Goal: Contribute content: Add original content to the website for others to see

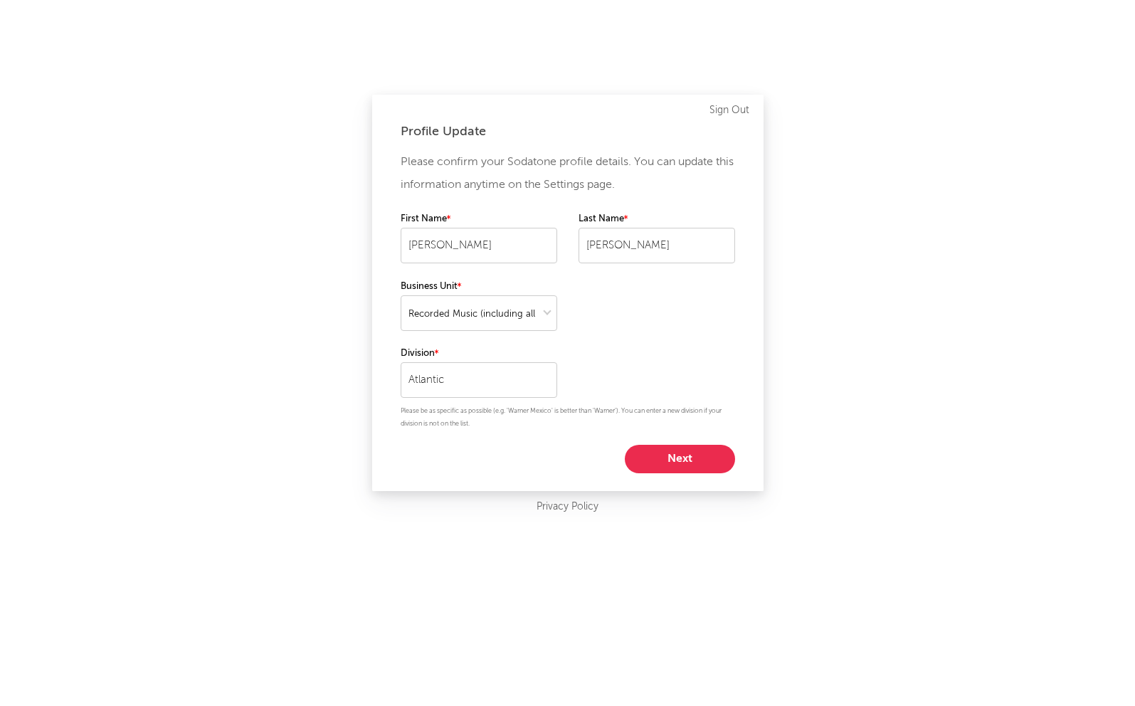
select select "recorded_music"
click at [683, 449] on button "Next" at bounding box center [680, 459] width 110 height 28
select select "marketing"
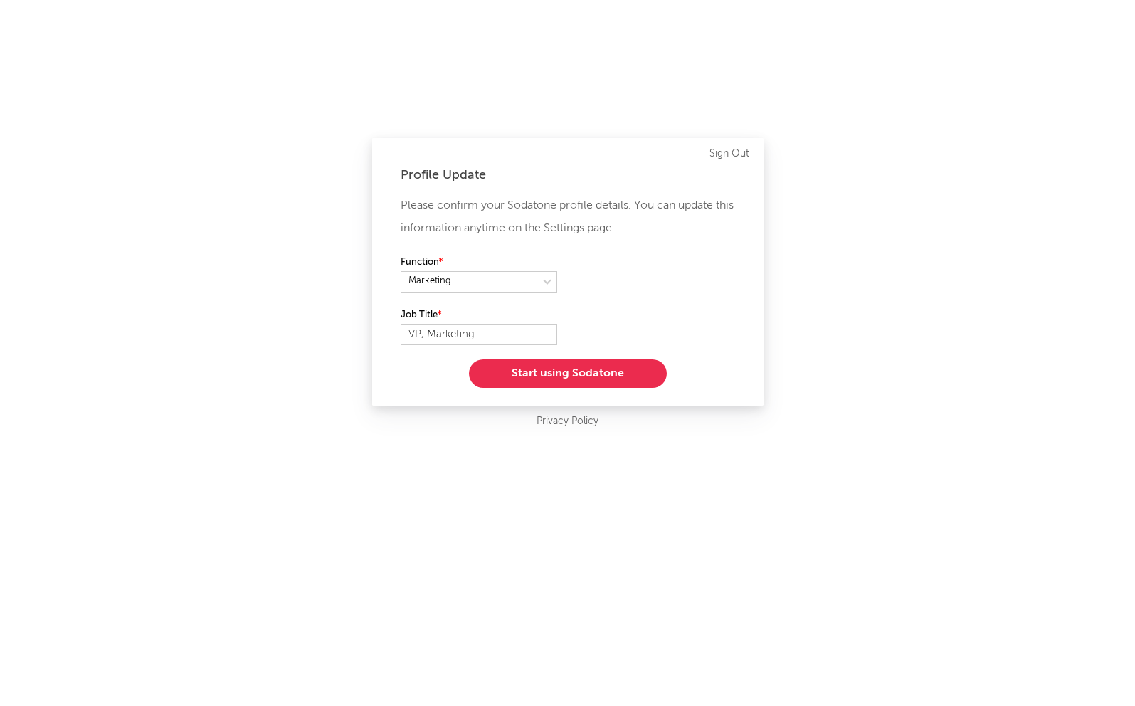
click at [546, 373] on button "Start using Sodatone" at bounding box center [568, 373] width 198 height 28
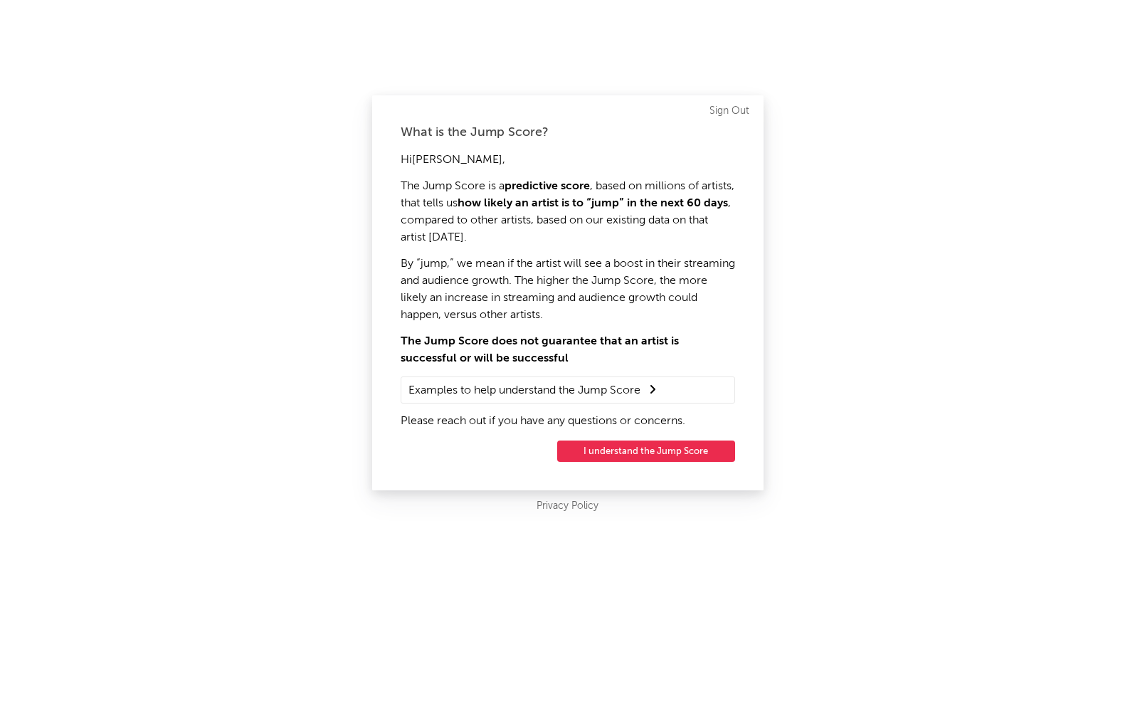
click at [680, 460] on button "I understand the Jump Score" at bounding box center [646, 450] width 178 height 21
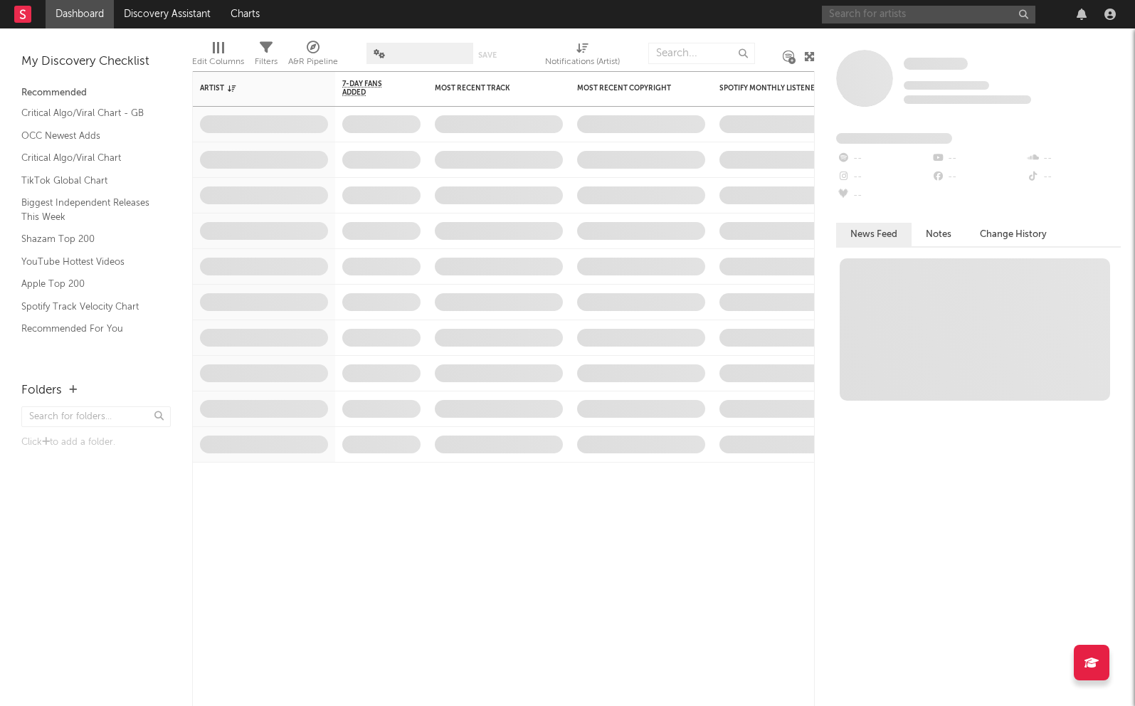
click at [853, 14] on input "text" at bounding box center [928, 15] width 213 height 18
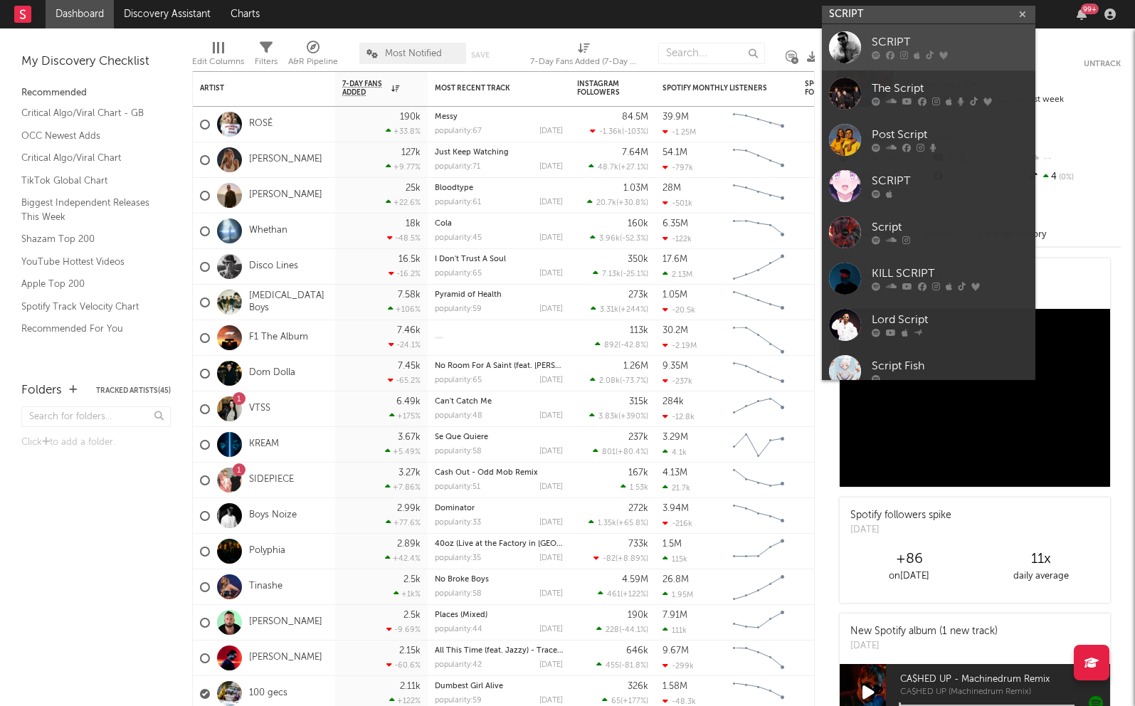
type input "SCRIPT"
click at [850, 53] on div at bounding box center [845, 47] width 32 height 32
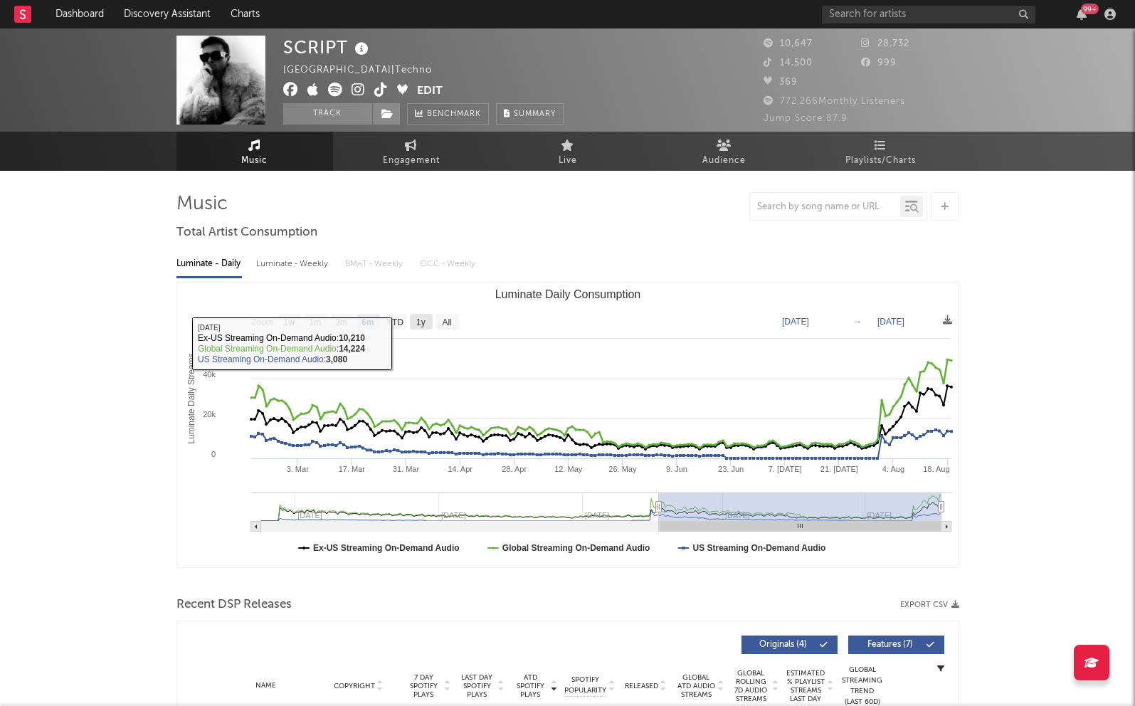
click at [431, 326] on rect "Luminate Daily Consumption" at bounding box center [421, 322] width 23 height 16
select select "1y"
type input "[DATE]"
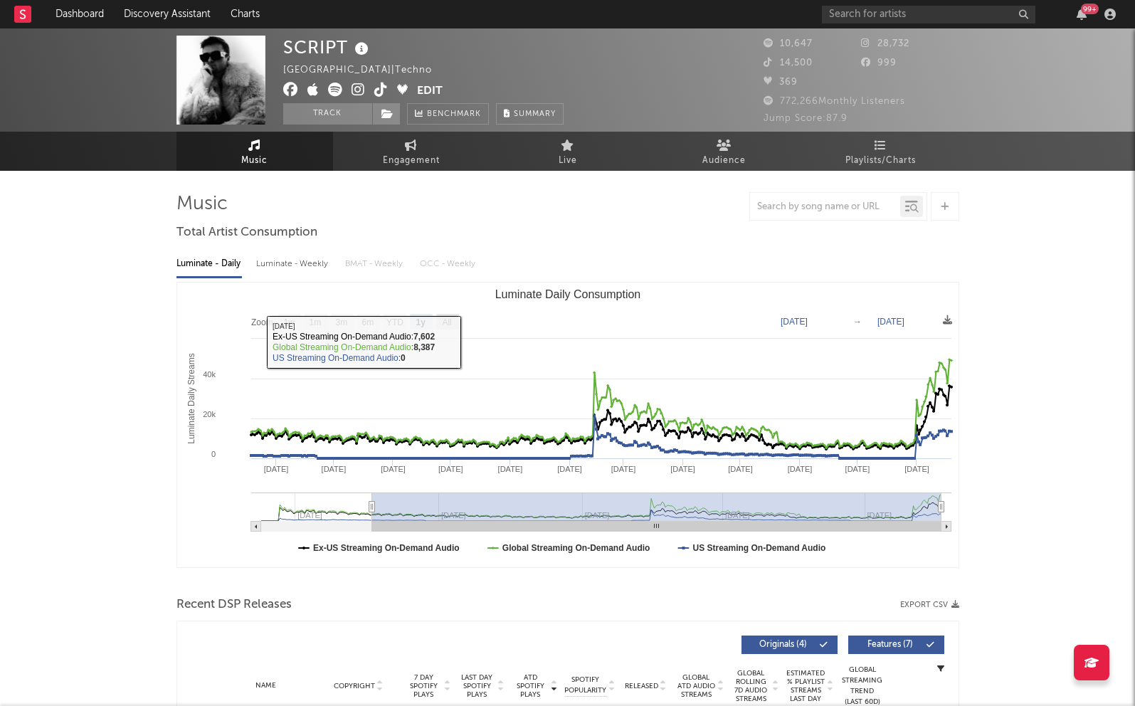
click at [447, 321] on text "All" at bounding box center [446, 322] width 9 height 10
select select "All"
type input "[DATE]"
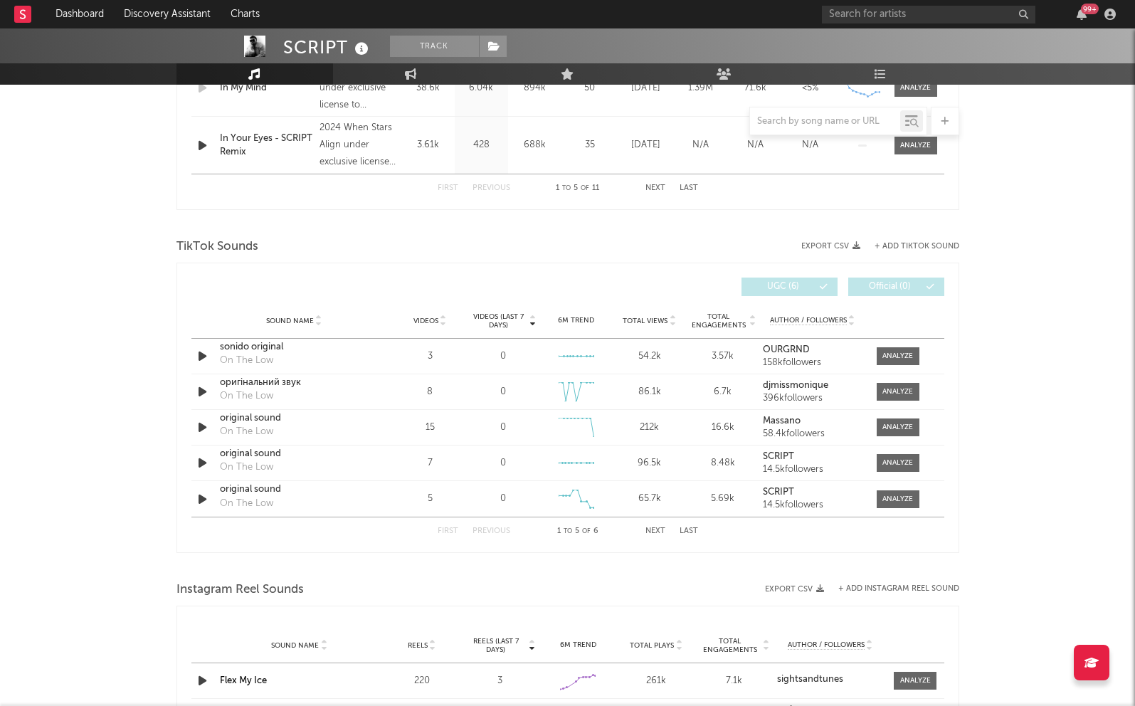
scroll to position [843, 0]
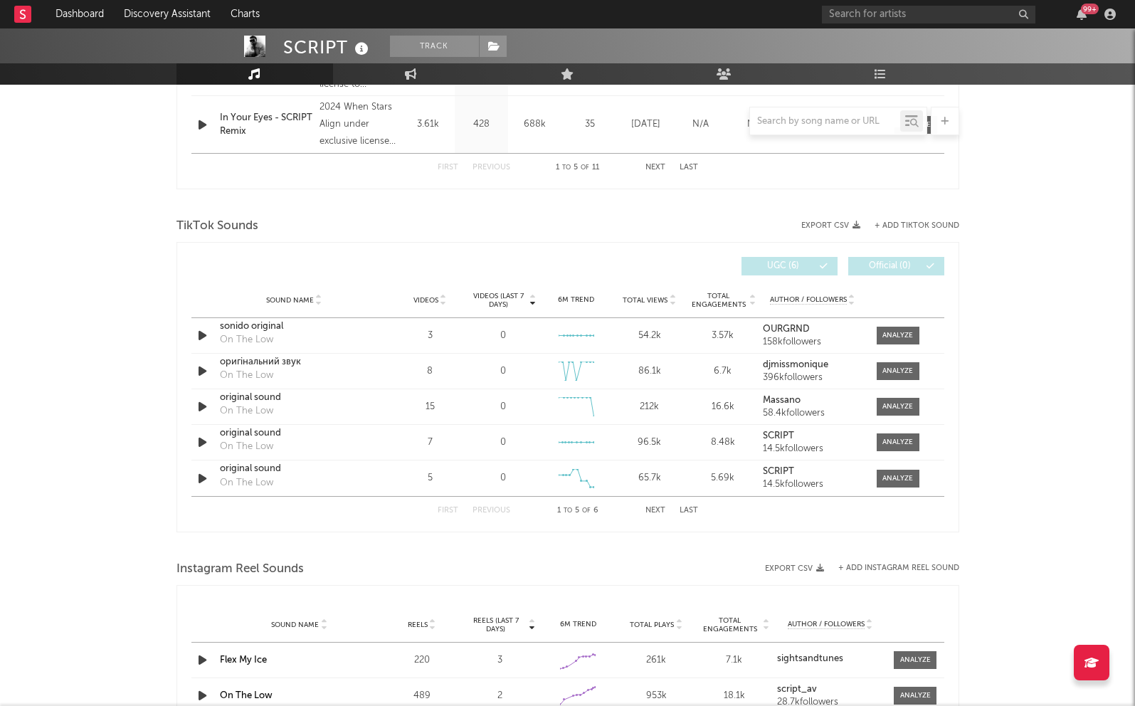
click at [654, 507] on button "Next" at bounding box center [655, 511] width 20 height 8
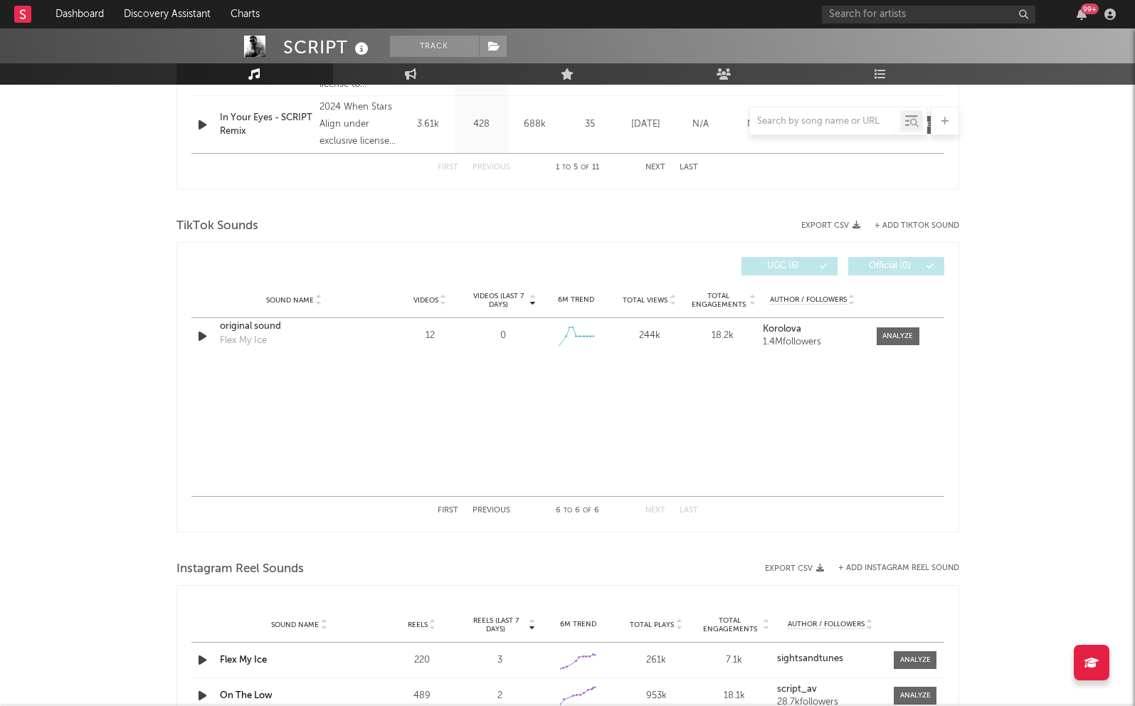
click at [449, 510] on button "First" at bounding box center [448, 511] width 21 height 8
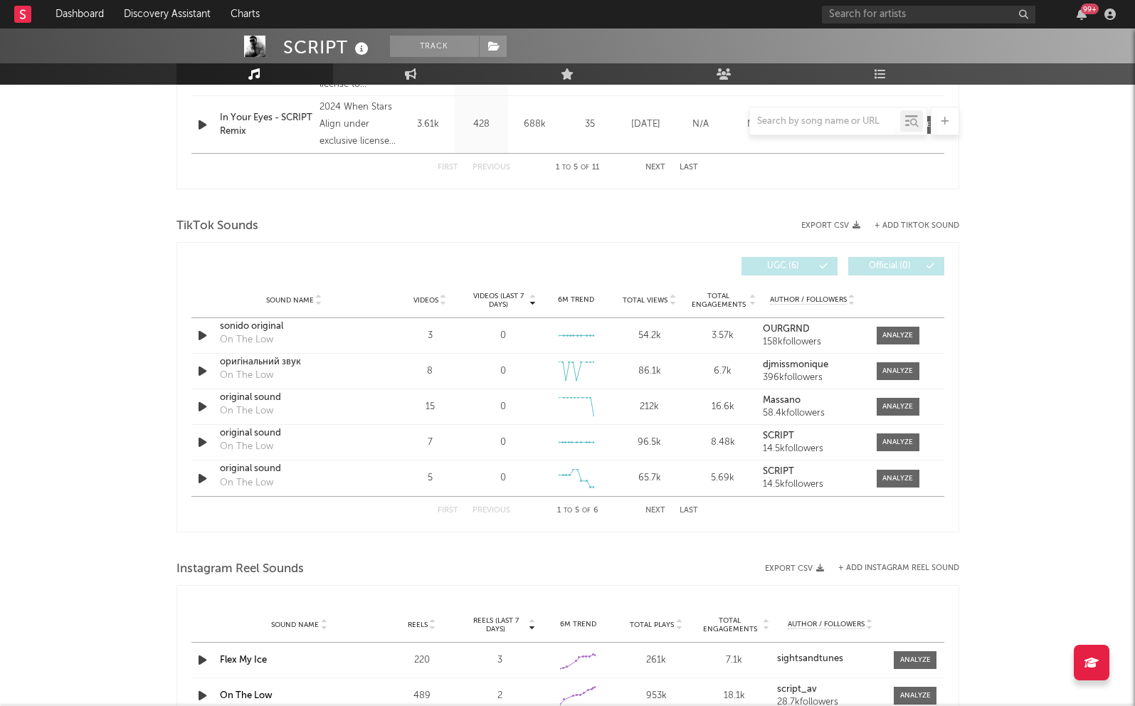
click at [914, 225] on button "+ Add TikTok Sound" at bounding box center [917, 226] width 85 height 8
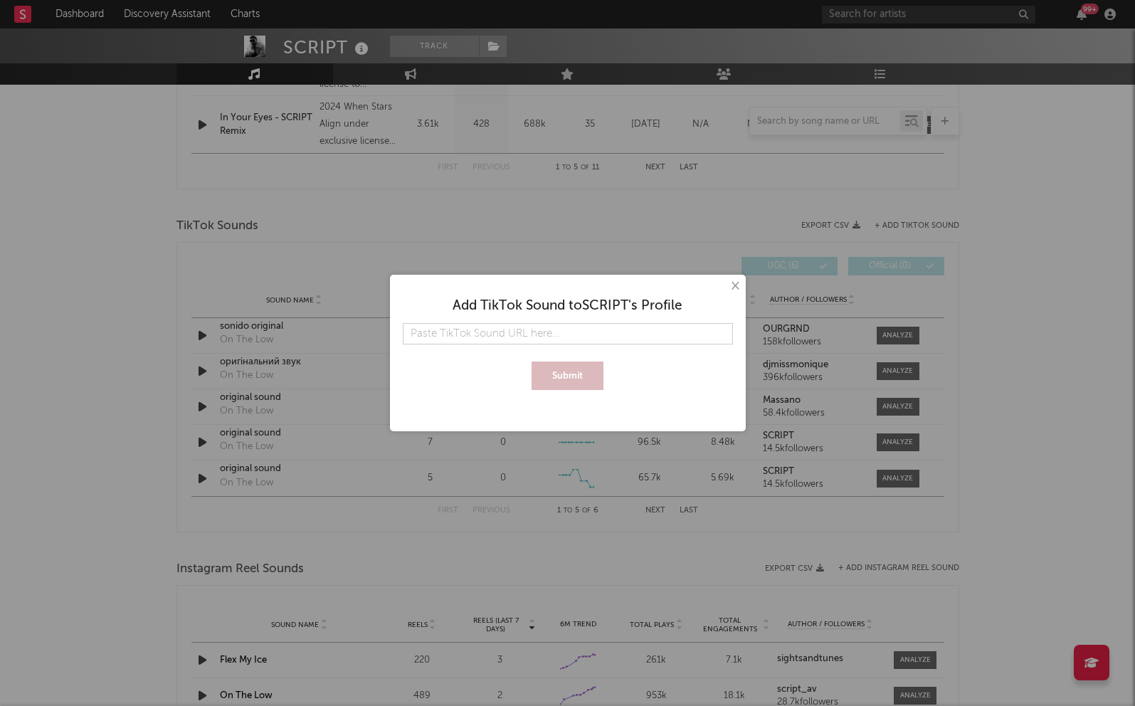
click at [593, 332] on input "text" at bounding box center [568, 333] width 330 height 21
type input "[URL][DOMAIN_NAME]"
click at [580, 371] on button "Submit" at bounding box center [568, 376] width 72 height 28
